Goal: Task Accomplishment & Management: Manage account settings

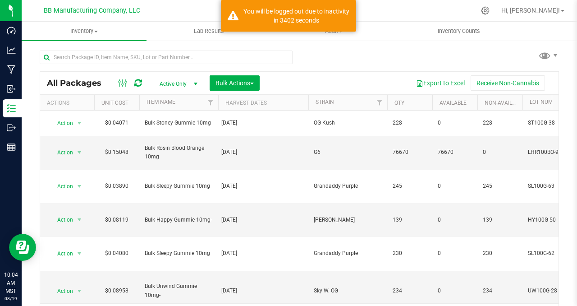
click at [341, 57] on div "All Packages Active Only Active Only Lab Samples Locked All Bulk Actions Add to…" at bounding box center [299, 183] width 519 height 283
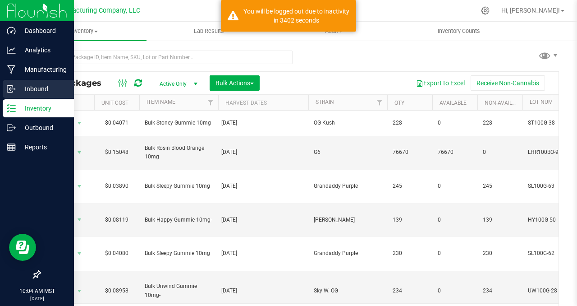
click at [31, 90] on p "Inbound" at bounding box center [43, 88] width 54 height 11
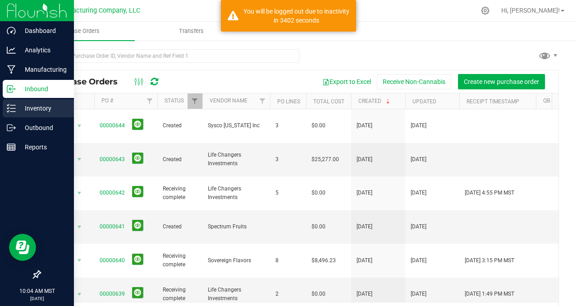
click at [37, 105] on p "Inventory" at bounding box center [43, 108] width 54 height 11
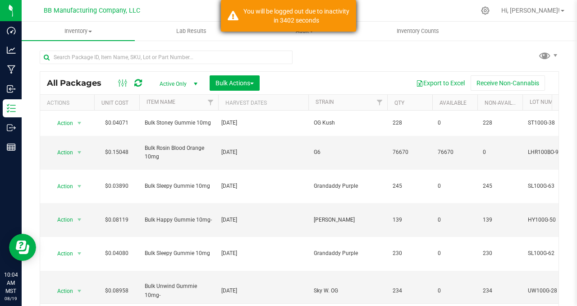
click at [244, 19] on div "You will be logged out due to inactivity in 3402 seconds" at bounding box center [297, 16] width 106 height 18
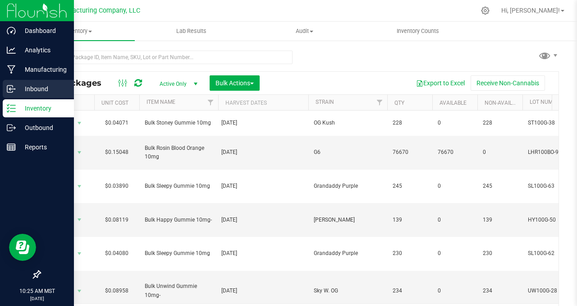
click at [32, 87] on p "Inbound" at bounding box center [43, 88] width 54 height 11
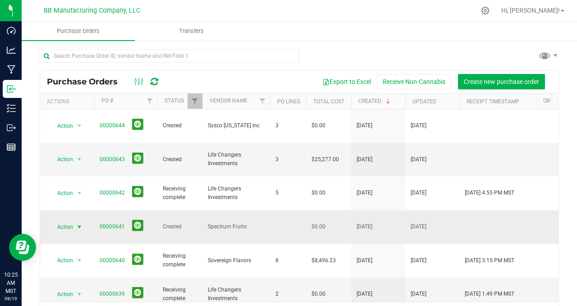
click at [81, 223] on span "select" at bounding box center [79, 226] width 7 height 7
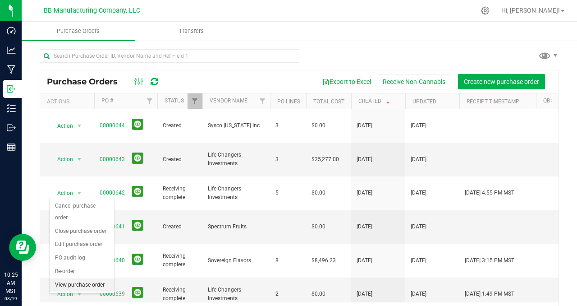
click at [56, 278] on li "View purchase order" at bounding box center [82, 285] width 65 height 14
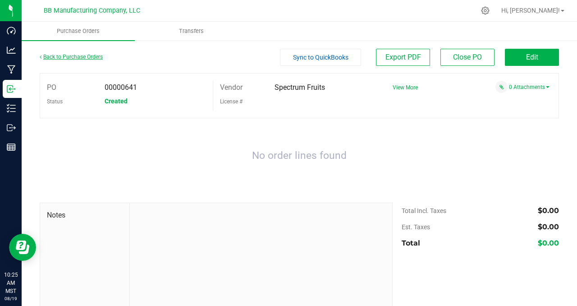
click at [75, 56] on link "Back to Purchase Orders" at bounding box center [71, 57] width 63 height 6
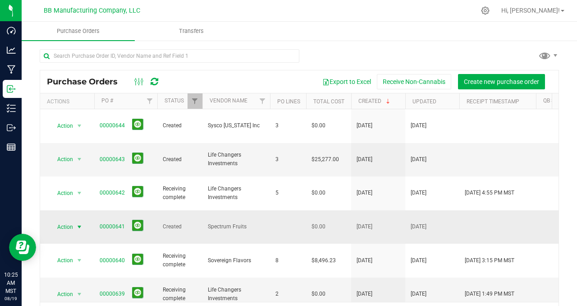
click at [80, 223] on span "select" at bounding box center [79, 226] width 7 height 7
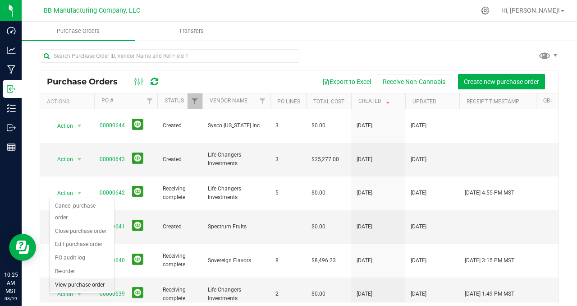
click at [72, 278] on li "View purchase order" at bounding box center [82, 285] width 65 height 14
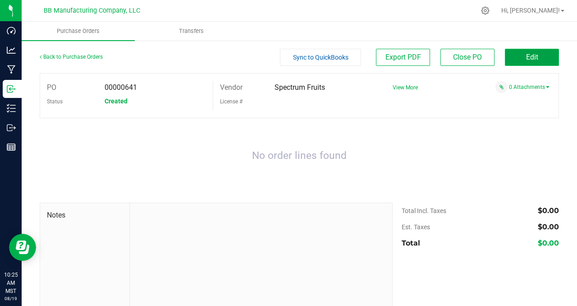
click at [518, 58] on button "Edit" at bounding box center [532, 57] width 54 height 17
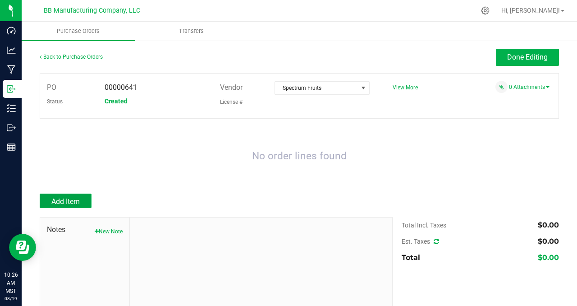
click at [67, 199] on span "Add Item" at bounding box center [65, 201] width 28 height 9
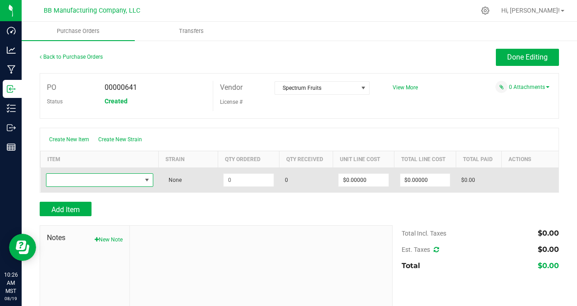
click at [143, 181] on span "NO DATA FOUND" at bounding box center [146, 179] width 7 height 7
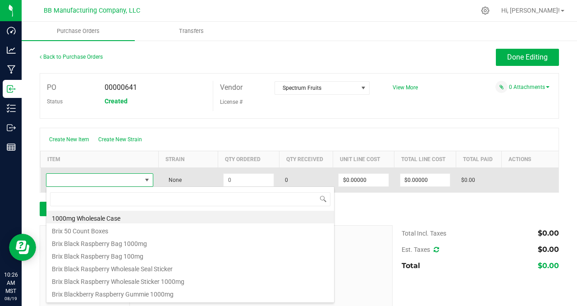
scroll to position [14, 105]
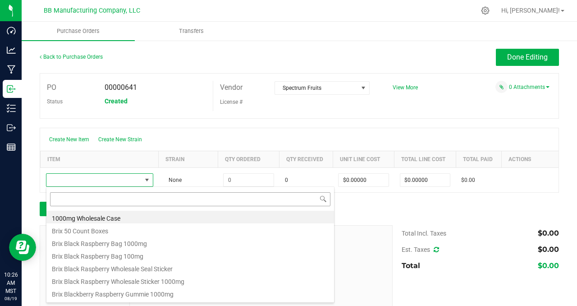
click at [69, 199] on input at bounding box center [190, 199] width 280 height 14
type input "blackberry"
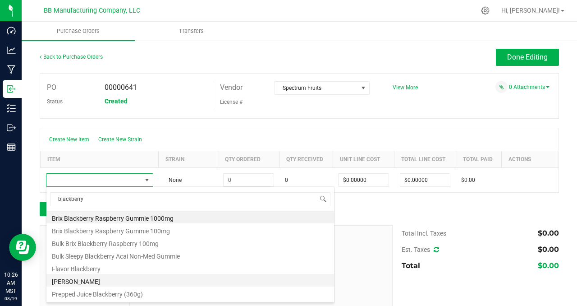
click at [99, 278] on li "[PERSON_NAME]" at bounding box center [190, 280] width 288 height 13
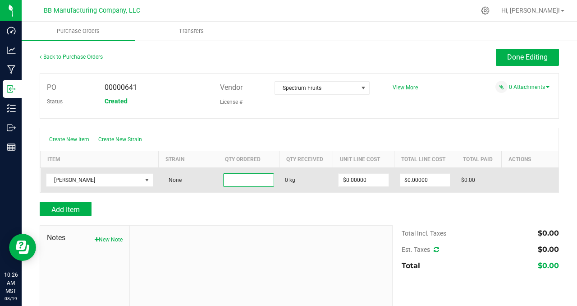
click at [247, 180] on input at bounding box center [249, 180] width 50 height 13
type input "181.7000 kg"
click at [307, 177] on span "0 kg" at bounding box center [306, 180] width 43 height 8
click at [504, 180] on span "Receive" at bounding box center [512, 180] width 18 height 11
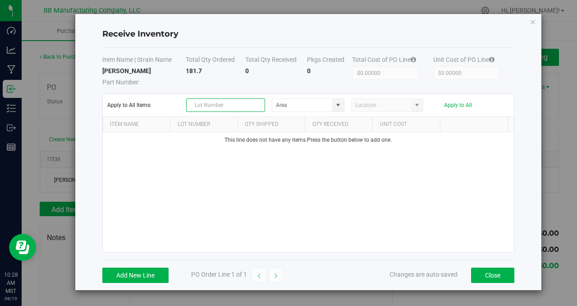
click at [232, 106] on input "text" at bounding box center [225, 105] width 79 height 14
click at [338, 107] on span at bounding box center [338, 104] width 7 height 7
type input "SP-825C [DATE]"
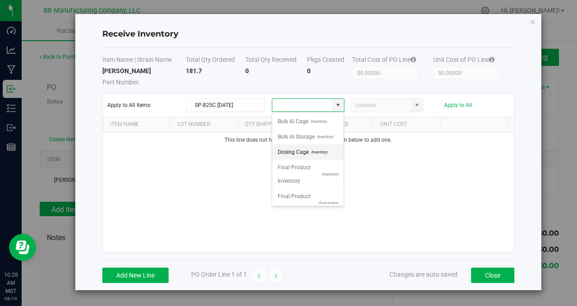
scroll to position [158, 0]
click at [299, 159] on span "R&D Space" at bounding box center [291, 166] width 26 height 14
type input "R&D Space"
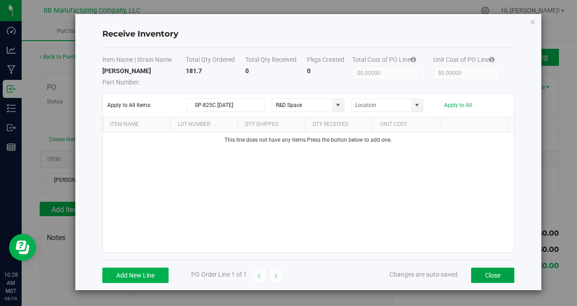
click at [487, 273] on button "Close" at bounding box center [492, 274] width 43 height 15
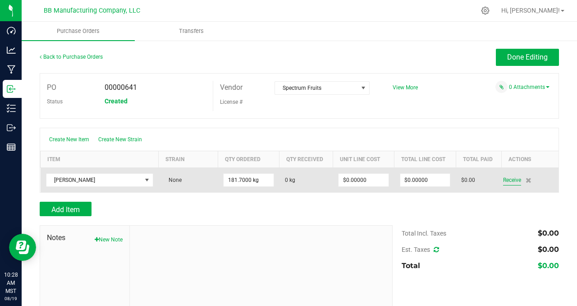
click at [510, 178] on span "Receive" at bounding box center [512, 180] width 18 height 11
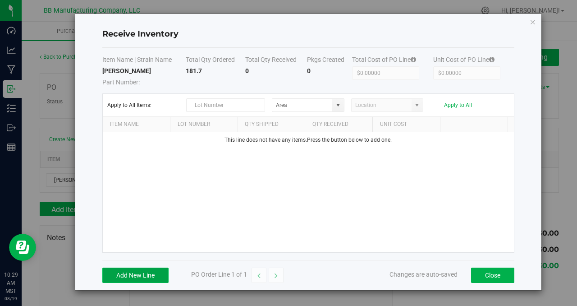
click at [130, 275] on button "Add New Line" at bounding box center [135, 274] width 66 height 15
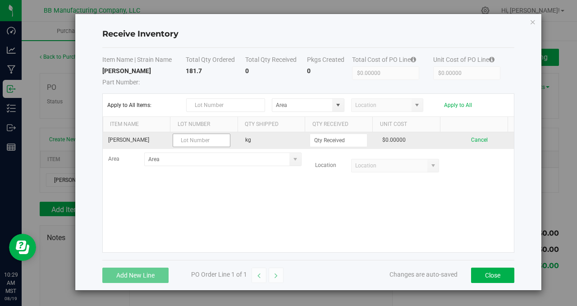
click at [198, 141] on input "text" at bounding box center [202, 140] width 58 height 14
type input "SP-825C [DATE]"
click at [334, 144] on input at bounding box center [338, 140] width 57 height 13
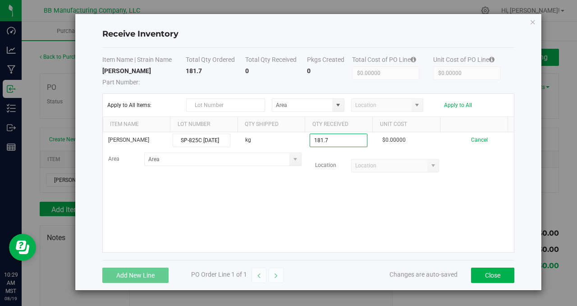
type input "181.7000 kg"
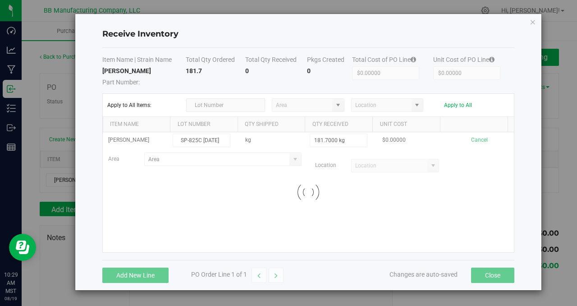
click at [377, 201] on kendo-grid-list "Juice Blackberry SP-825C [DATE] kg 181.7000 kg $0.00000 Cancel Area Location Lo…" at bounding box center [308, 192] width 411 height 120
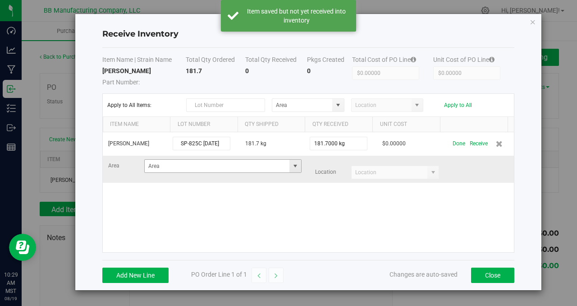
click at [292, 167] on span at bounding box center [295, 165] width 7 height 7
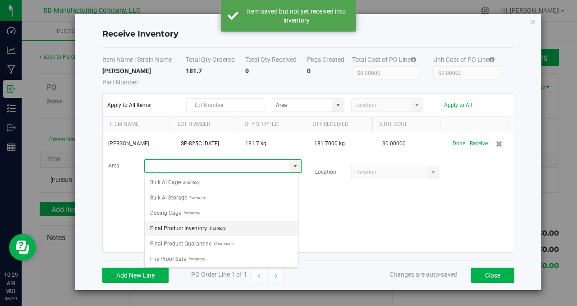
scroll to position [63, 0]
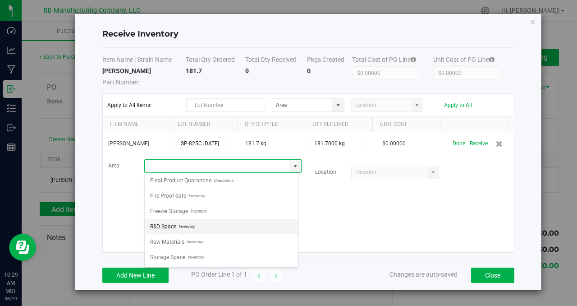
click at [179, 227] on span "Inventory" at bounding box center [185, 227] width 18 height 14
type input "R&D Space"
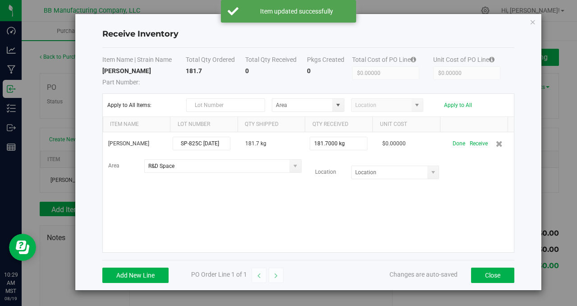
click at [373, 203] on div "Juice Blackberry SP-825C [DATE] 181.7 kg 181.7000 kg $0.00000 Done Receive Area…" at bounding box center [308, 192] width 411 height 120
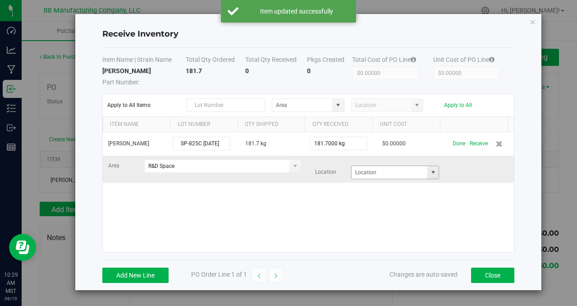
click at [430, 173] on span at bounding box center [433, 172] width 7 height 7
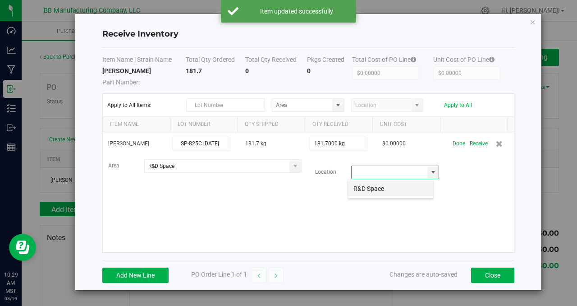
click at [389, 188] on li "R&D Space" at bounding box center [390, 188] width 85 height 15
type input "R&D Space"
click at [240, 202] on div "Juice Blackberry SP-825C [DATE] 181.7 kg 181.7000 kg $0.00000 Done Receive Area…" at bounding box center [308, 192] width 411 height 120
